Goal: Task Accomplishment & Management: Use online tool/utility

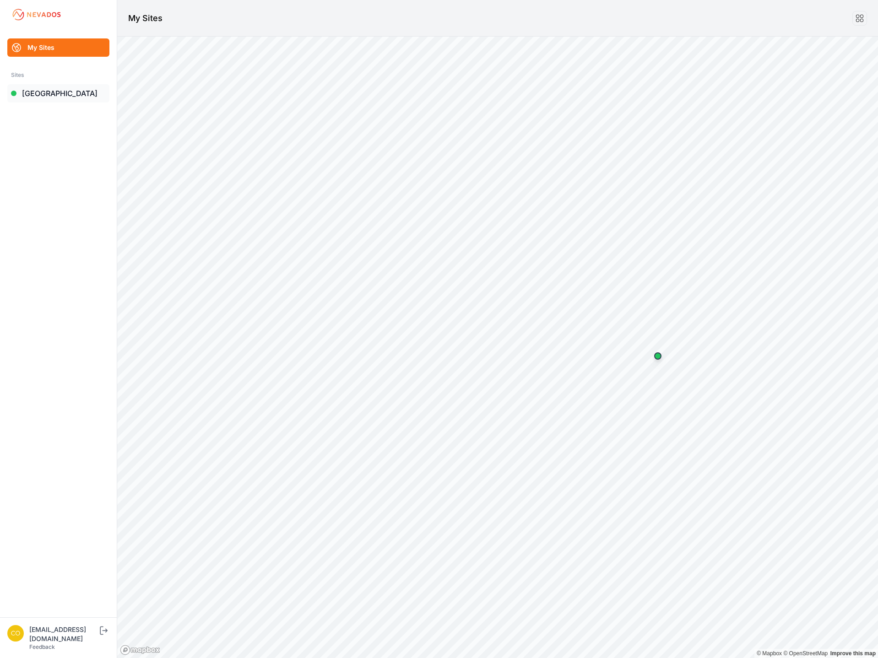
click at [59, 99] on link "[GEOGRAPHIC_DATA]" at bounding box center [58, 93] width 102 height 18
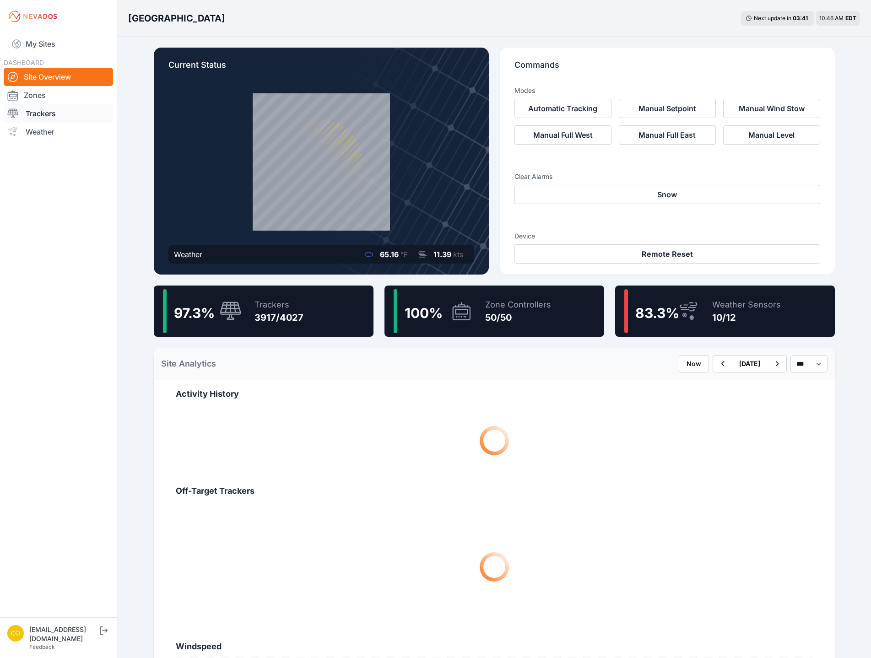
click at [46, 112] on link "Trackers" at bounding box center [58, 113] width 109 height 18
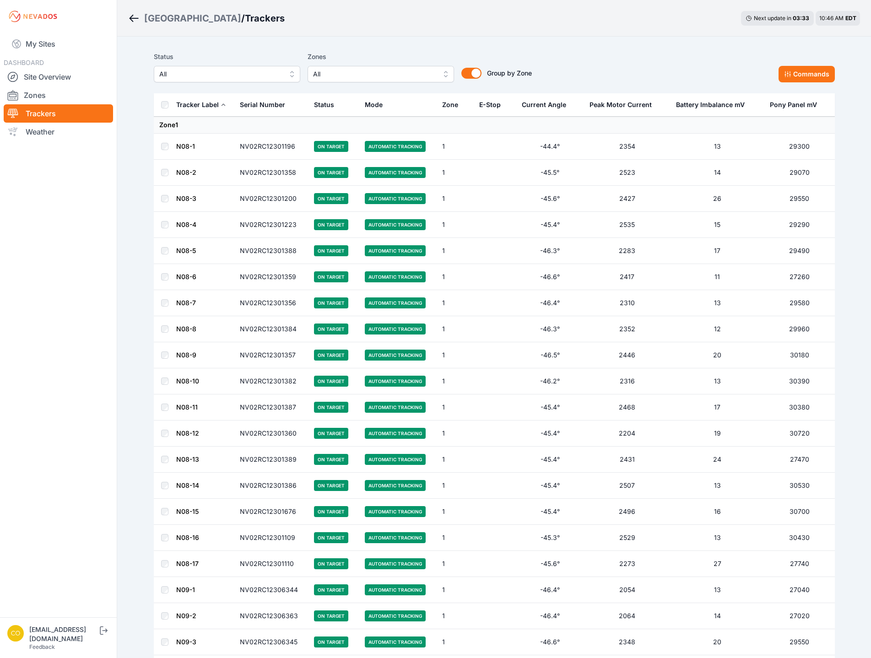
click at [340, 73] on span "All" at bounding box center [374, 74] width 123 height 11
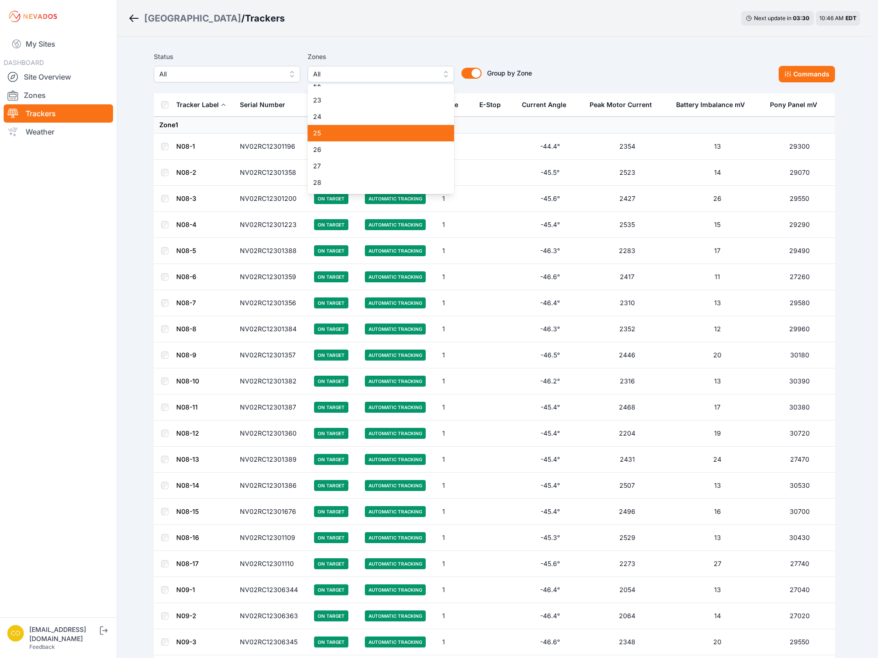
scroll to position [366, 0]
click at [344, 143] on span "26" at bounding box center [375, 139] width 124 height 9
click at [316, 158] on span "27" at bounding box center [375, 156] width 124 height 9
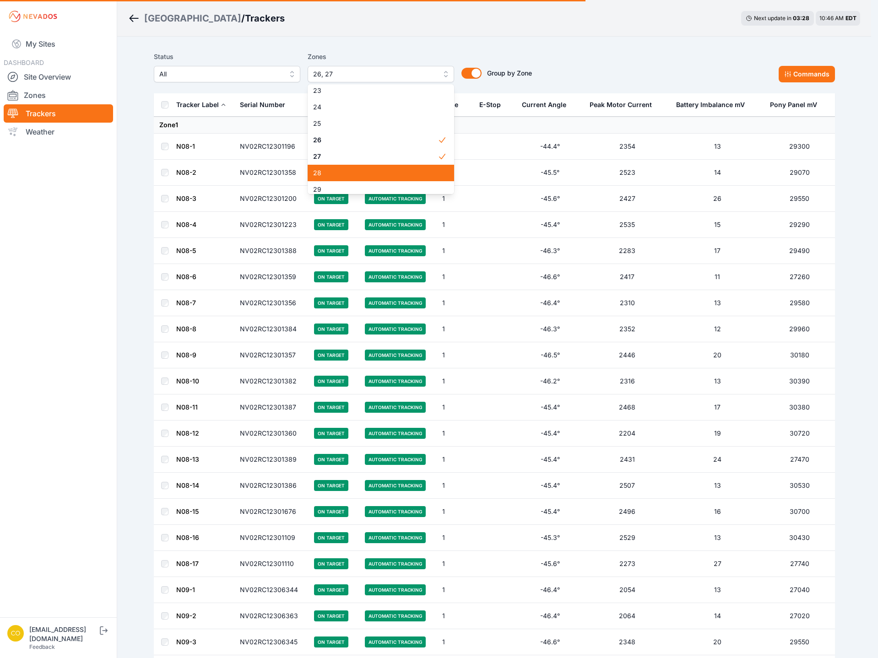
click at [324, 173] on span "28" at bounding box center [375, 172] width 124 height 9
click at [319, 191] on span "29" at bounding box center [375, 189] width 124 height 9
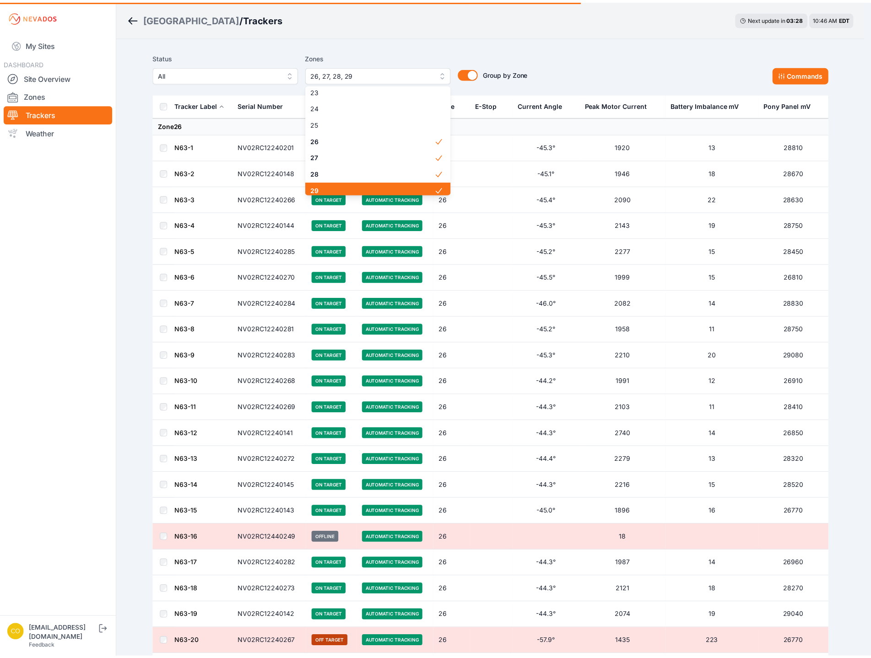
scroll to position [370, 0]
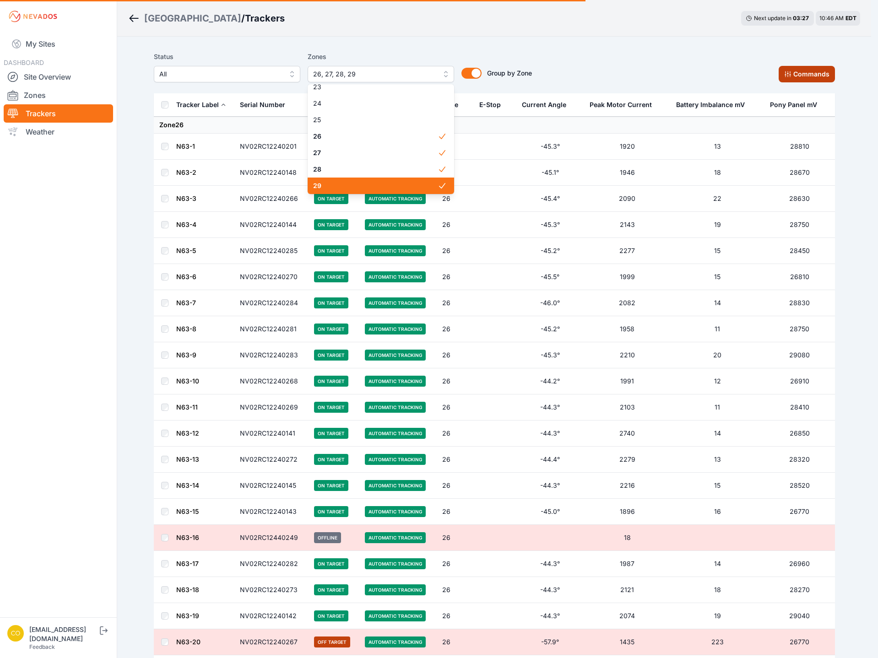
click at [800, 75] on div "Status All Zones 26, 27, 28, 29 1 2 3 4 5 6 7 8 9 10 11 12 13 14 15 16 17 18 19…" at bounding box center [494, 66] width 681 height 31
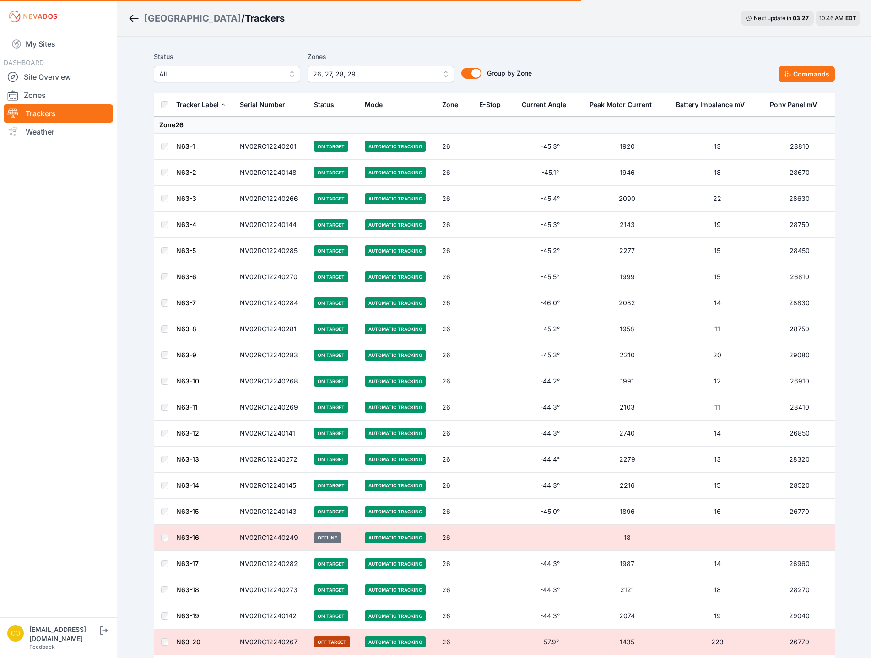
click at [807, 74] on button "Commands" at bounding box center [806, 74] width 56 height 16
click at [668, 51] on div "Status All Zones 26, 27, 28, 29 1 2 3 4 5 6 7 8 9 10 11 12 13 14 15 16 17 18 19…" at bounding box center [494, 71] width 681 height 46
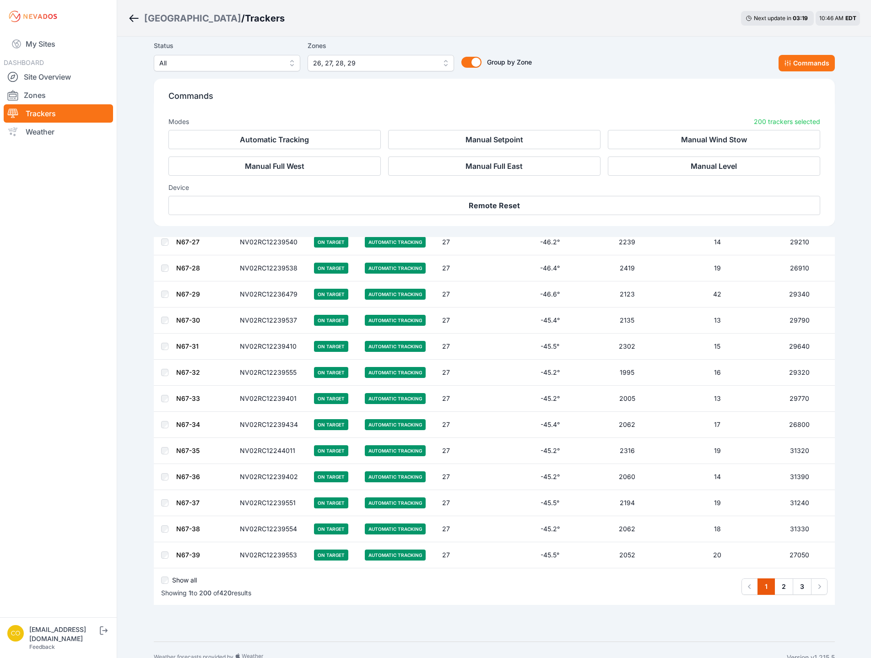
scroll to position [4969, 0]
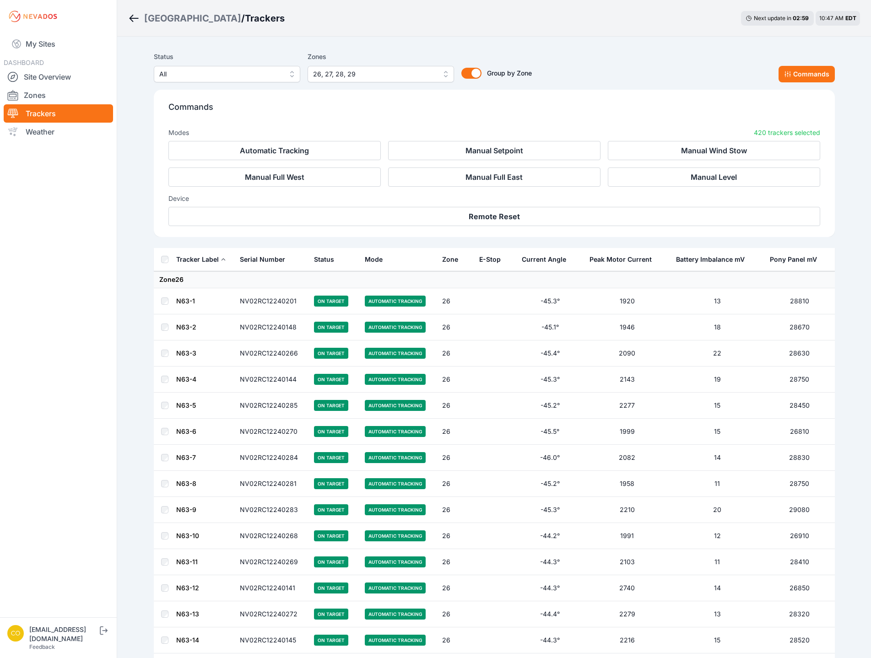
drag, startPoint x: 82, startPoint y: 339, endPoint x: 82, endPoint y: 333, distance: 5.5
click at [82, 338] on nav "My Sites DASHBOARD Site Overview Zones Trackers Weather" at bounding box center [58, 321] width 117 height 577
click at [710, 178] on button "Manual Level" at bounding box center [714, 177] width 212 height 19
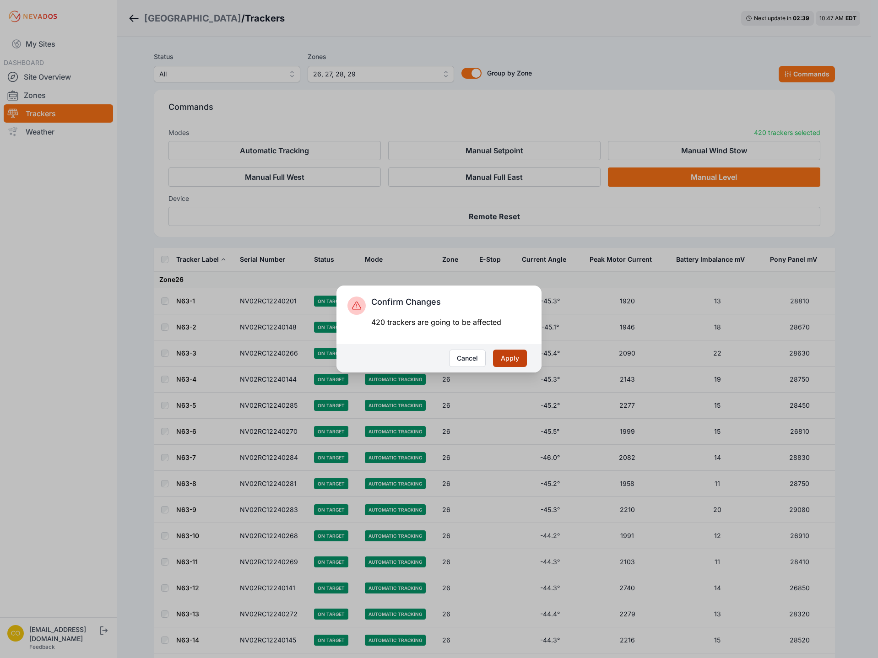
click at [503, 356] on button "Apply" at bounding box center [510, 358] width 34 height 17
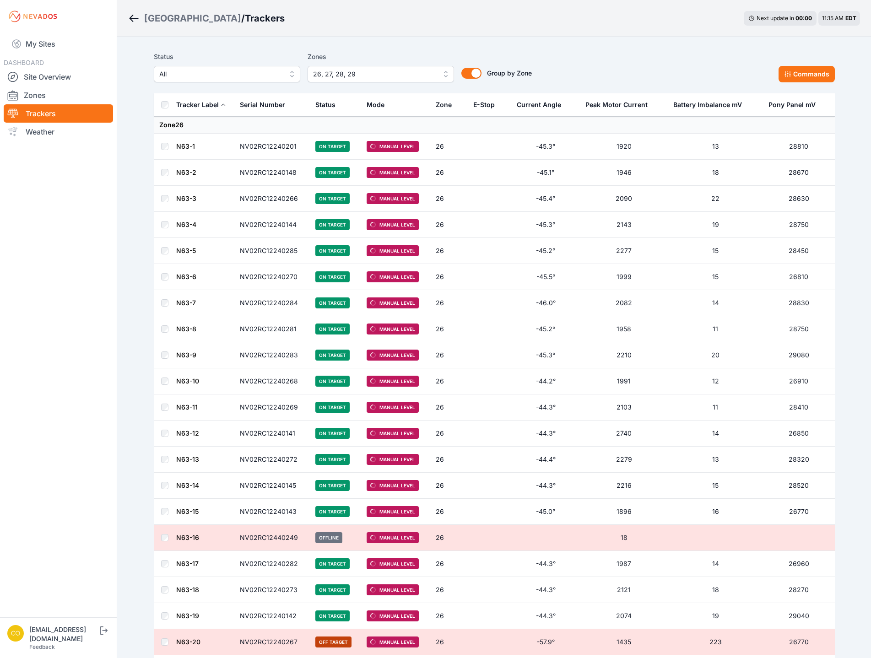
click at [618, 74] on div "Status All Zones 26, 27, 28, 29 Group by Zone Group by Zone Commands" at bounding box center [494, 66] width 681 height 31
